Goal: Transaction & Acquisition: Download file/media

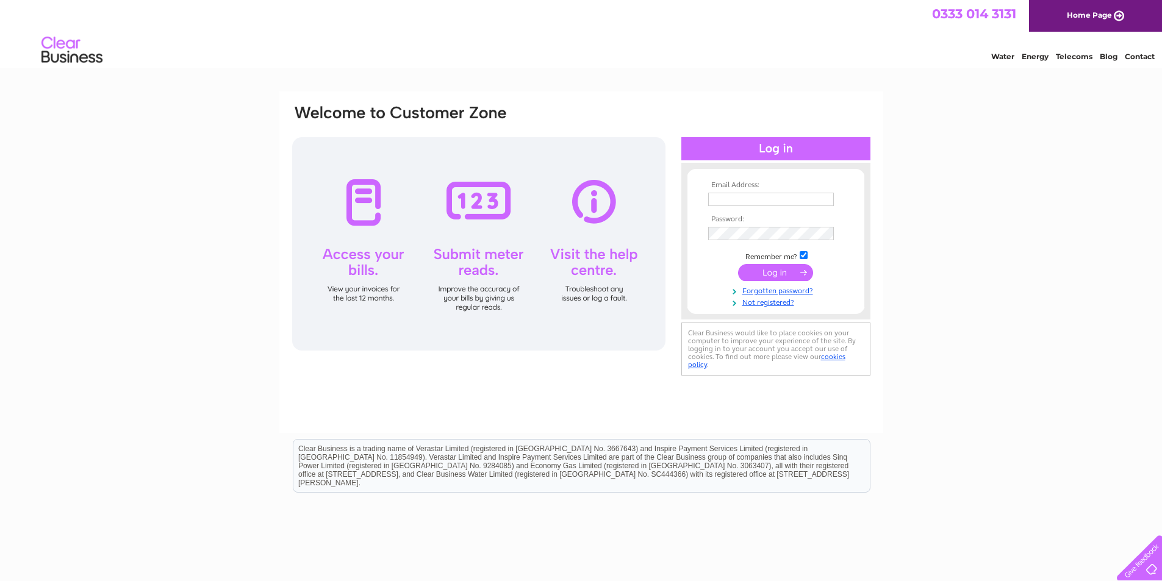
type input "[EMAIL_ADDRESS][DOMAIN_NAME]"
click at [773, 271] on input "submit" at bounding box center [775, 272] width 75 height 17
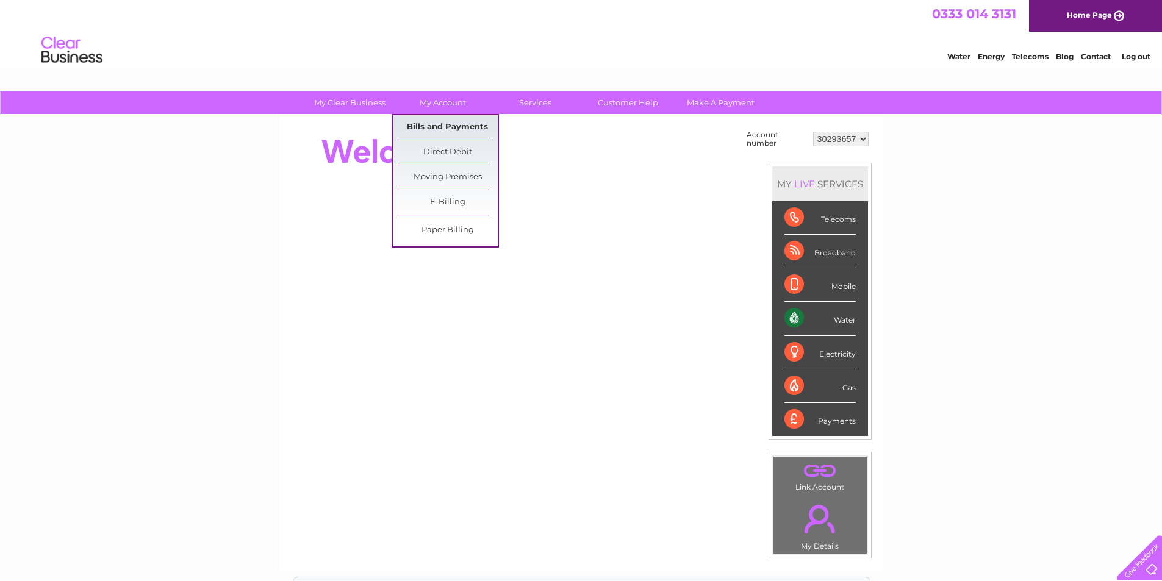
click at [455, 124] on link "Bills and Payments" at bounding box center [447, 127] width 101 height 24
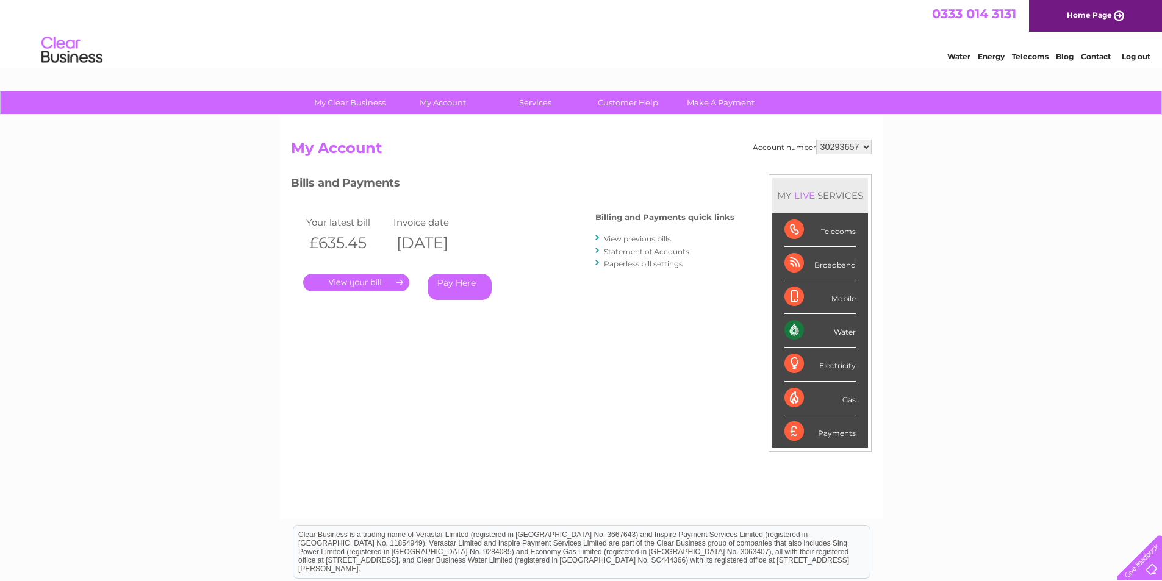
click at [637, 236] on link "View previous bills" at bounding box center [637, 238] width 67 height 9
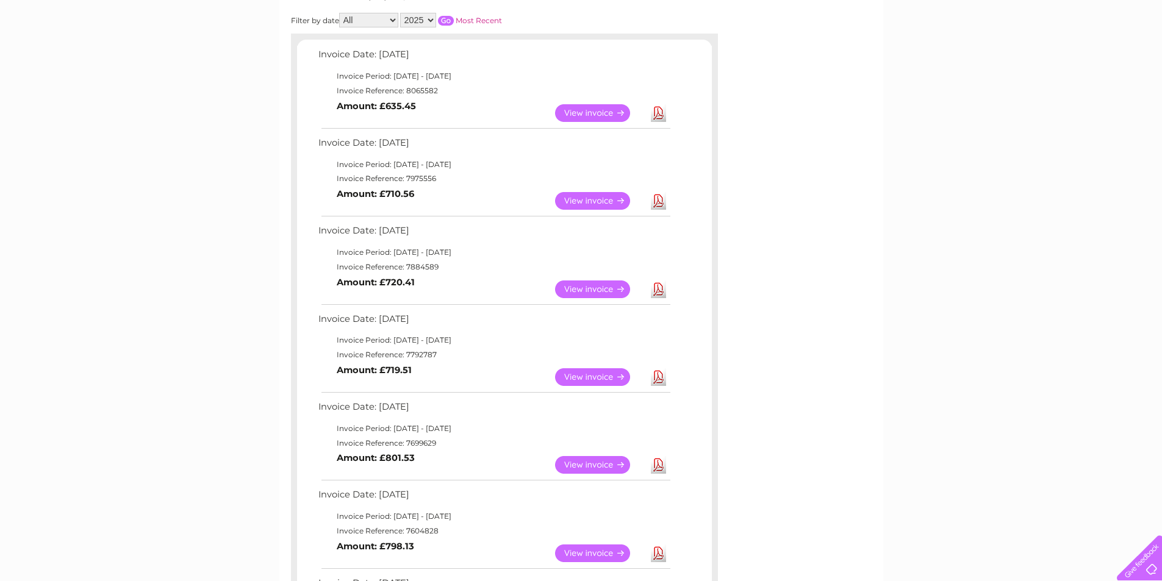
scroll to position [244, 0]
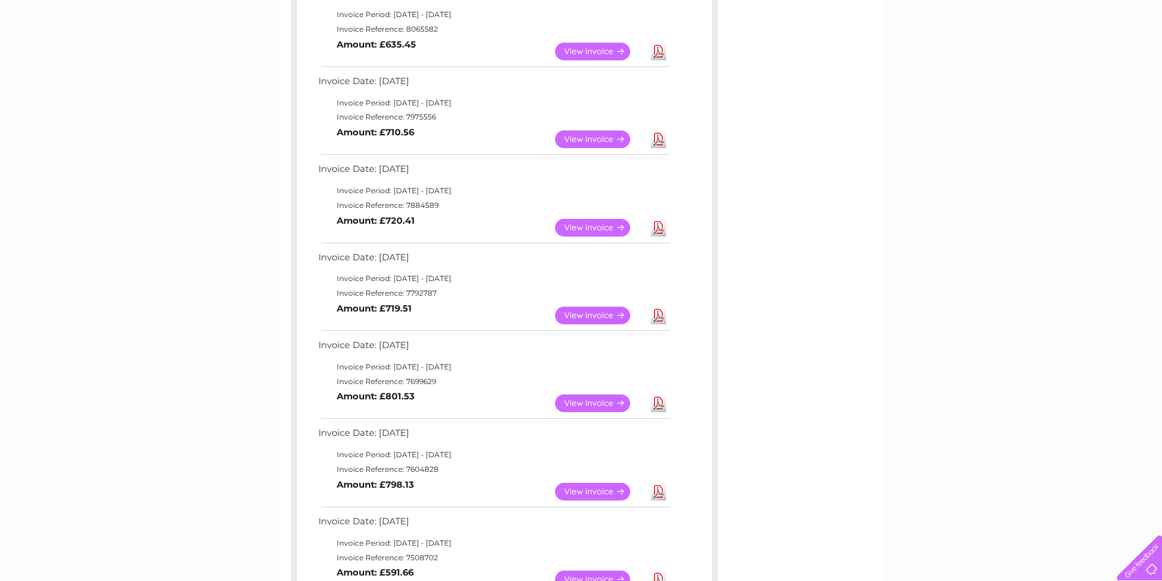
click at [661, 314] on link "Download" at bounding box center [658, 316] width 15 height 18
click at [659, 227] on link "Download" at bounding box center [658, 228] width 15 height 18
click at [662, 138] on link "Download" at bounding box center [658, 140] width 15 height 18
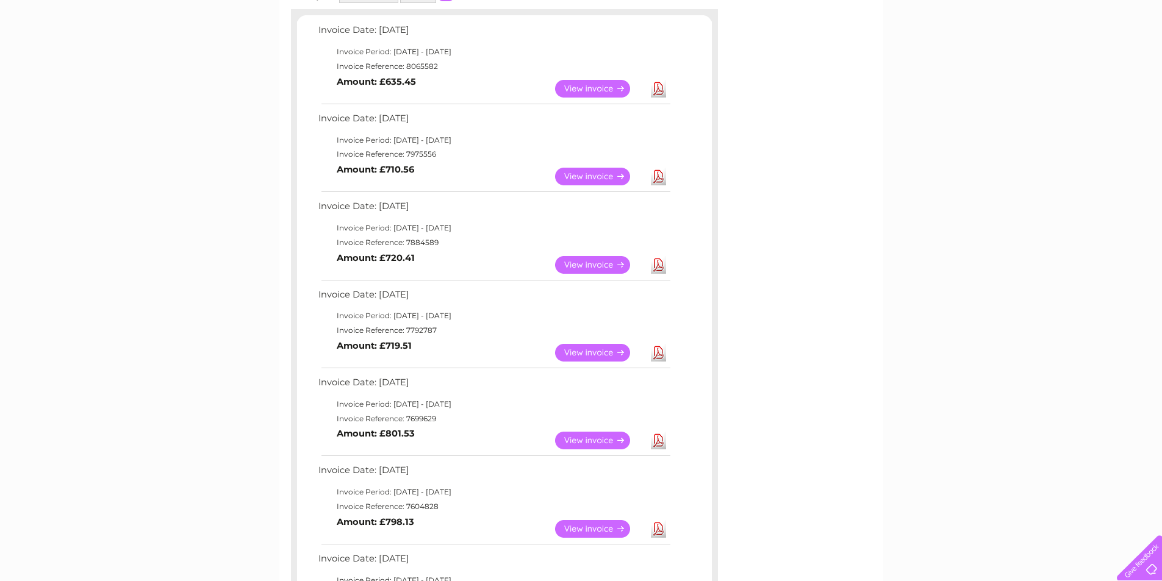
scroll to position [183, 0]
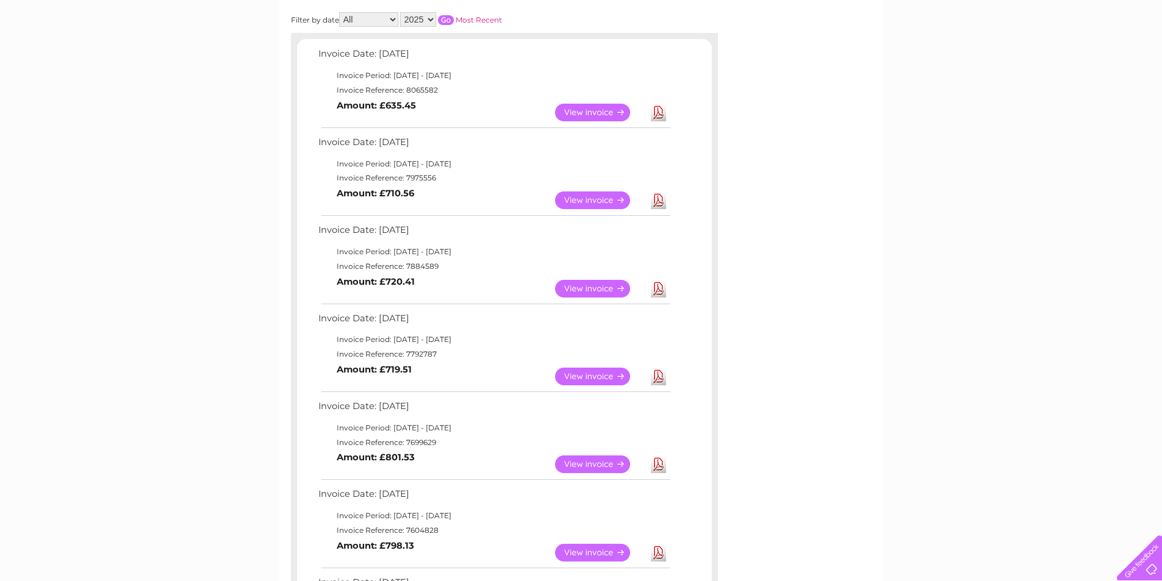
click at [659, 111] on link "Download" at bounding box center [658, 113] width 15 height 18
